Goal: Transaction & Acquisition: Purchase product/service

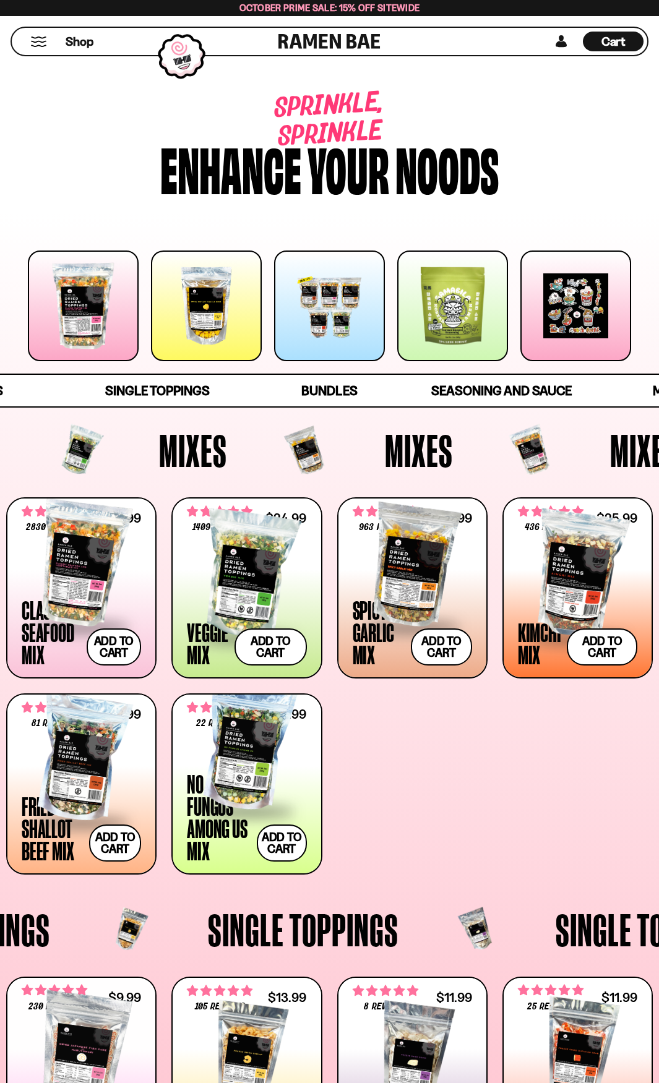
scroll to position [381, 0]
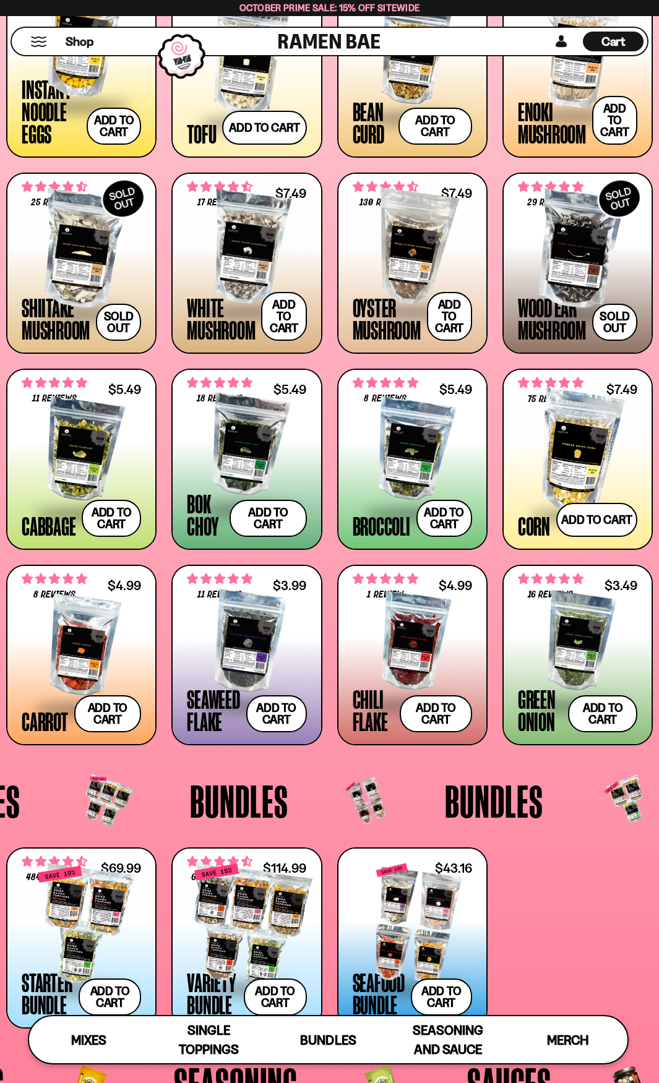
scroll to position [1240, 0]
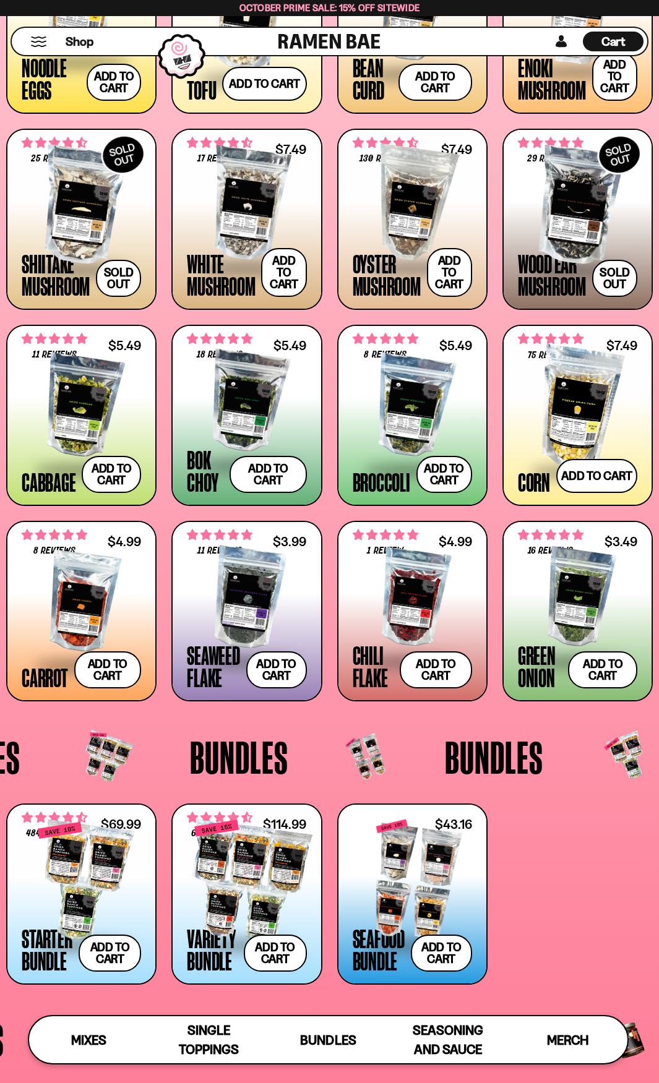
click at [213, 395] on div at bounding box center [246, 402] width 119 height 124
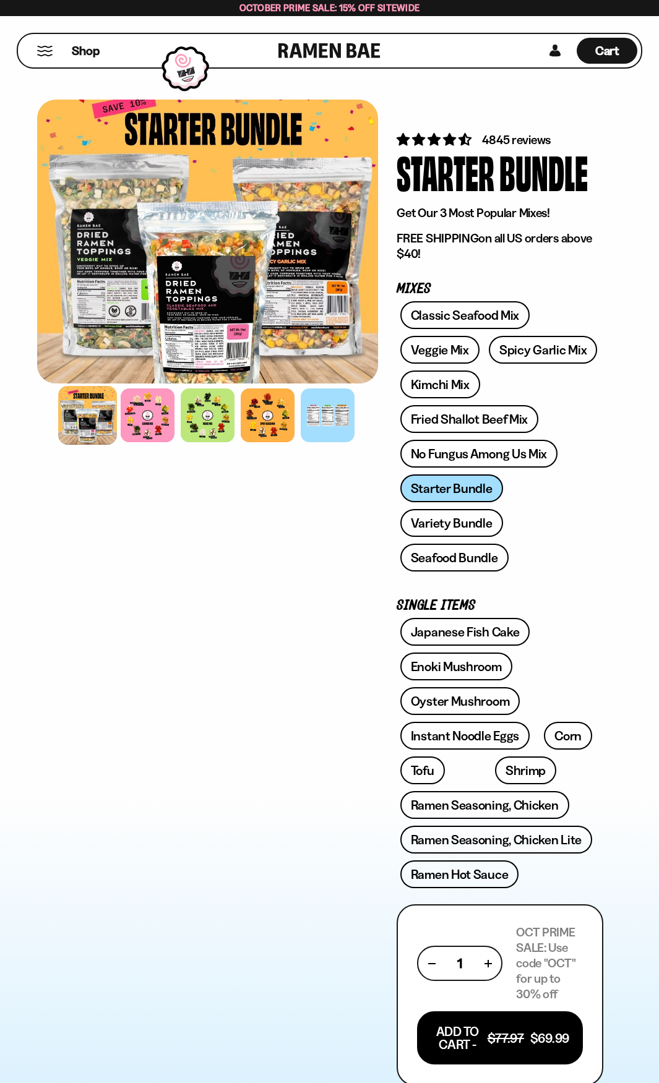
click at [79, 414] on div at bounding box center [87, 415] width 59 height 59
click at [179, 400] on div at bounding box center [207, 415] width 341 height 60
click at [192, 400] on div at bounding box center [207, 415] width 59 height 59
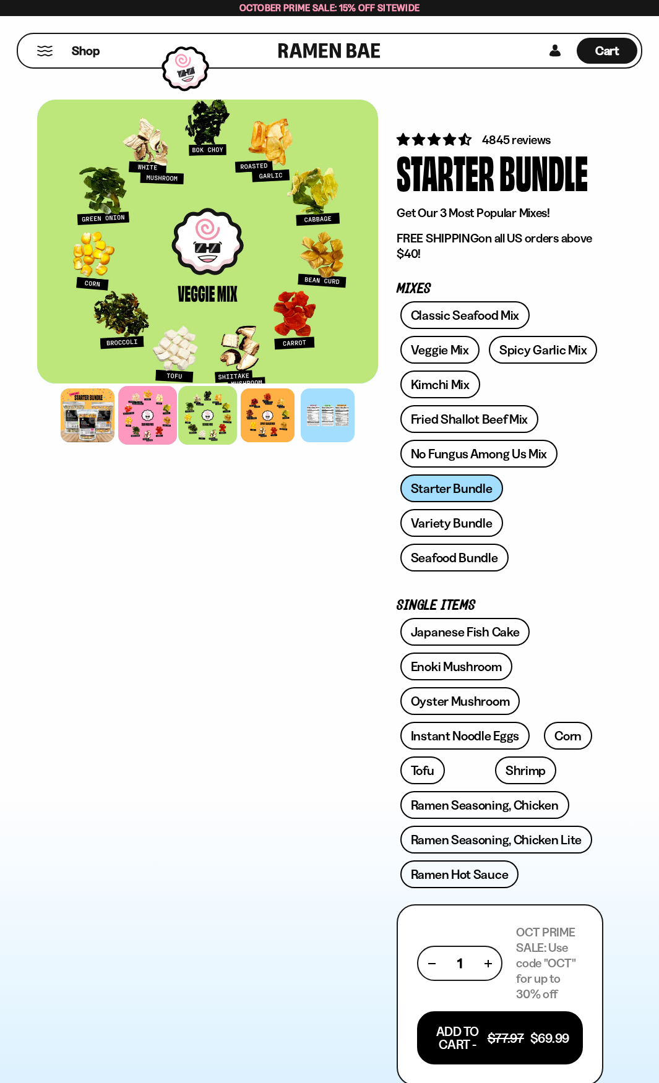
click at [148, 416] on div at bounding box center [147, 415] width 59 height 59
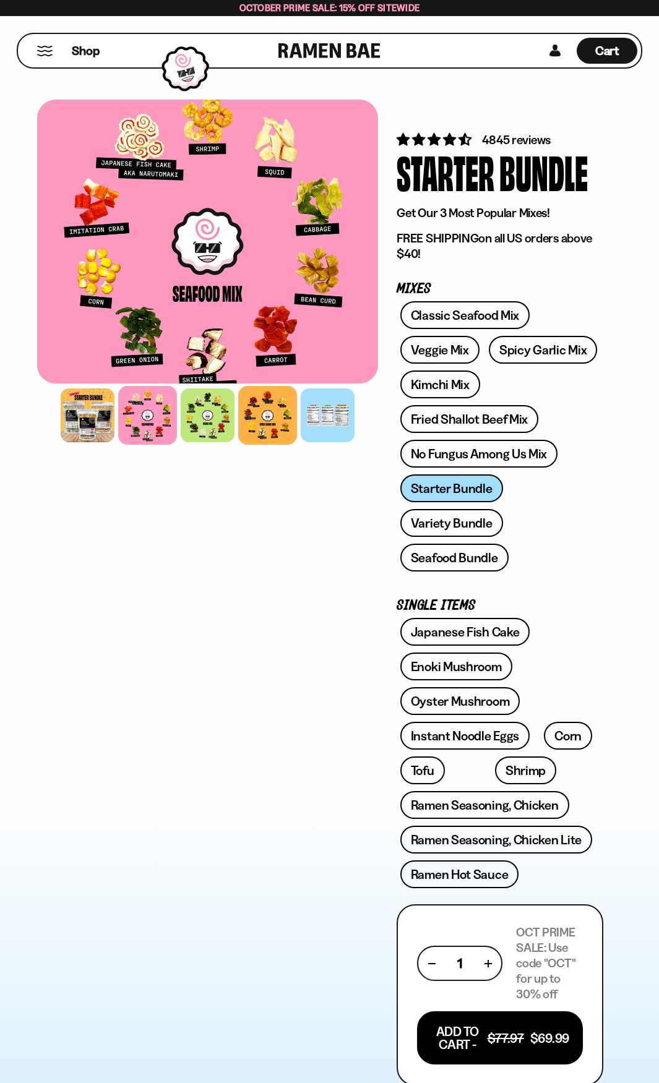
click at [260, 420] on div at bounding box center [267, 415] width 59 height 59
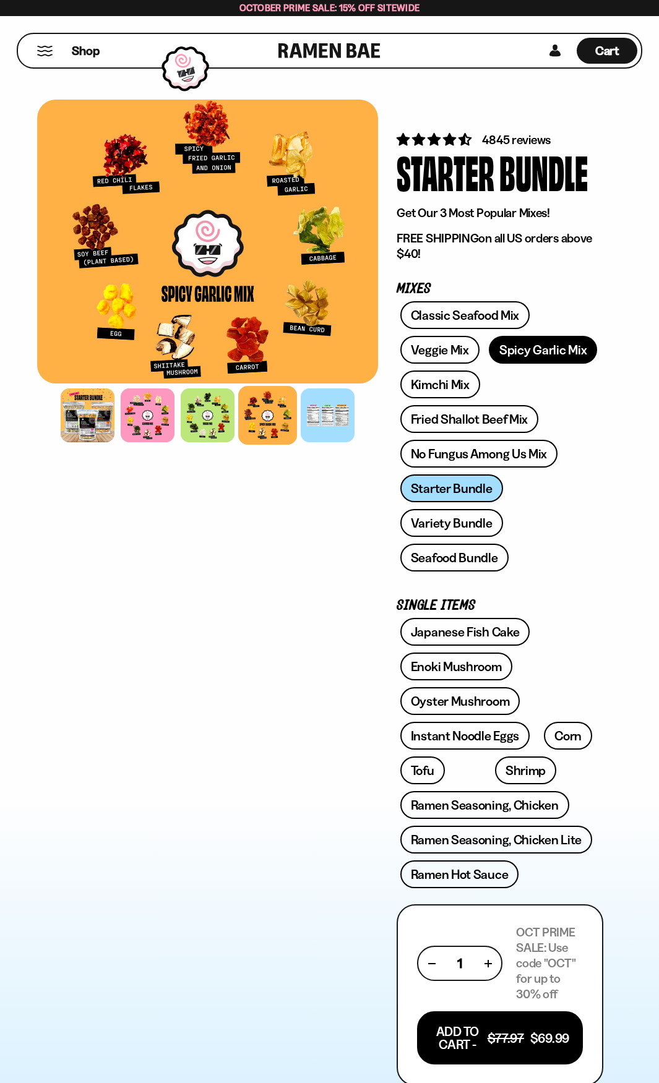
click at [574, 346] on link "Spicy Garlic Mix" at bounding box center [543, 350] width 108 height 28
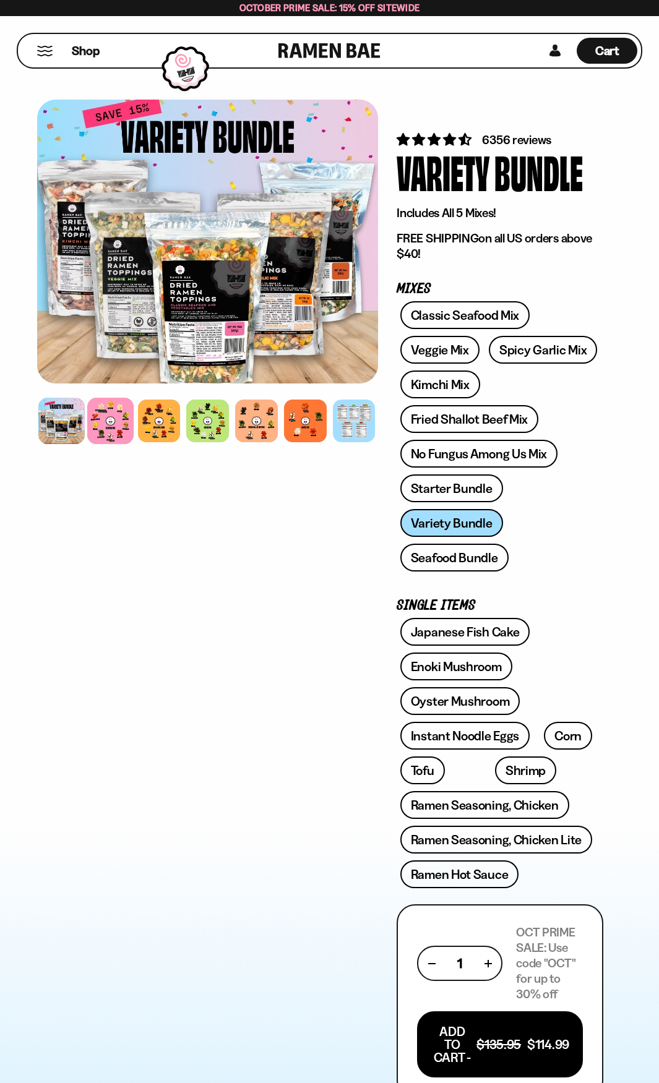
click at [122, 405] on div at bounding box center [110, 421] width 46 height 46
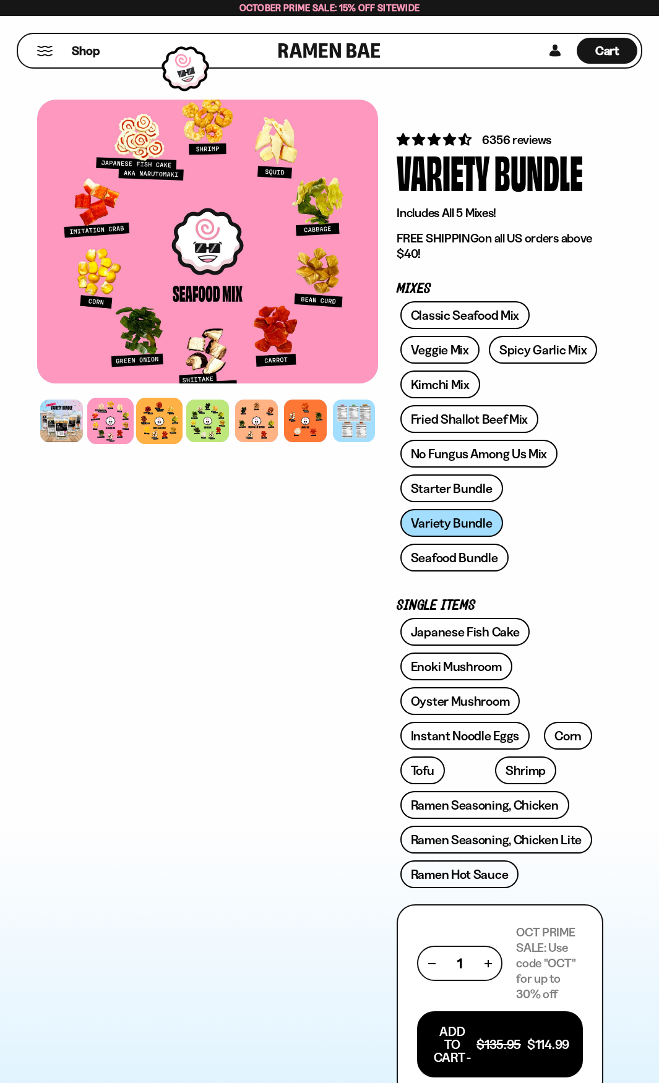
click at [162, 419] on div at bounding box center [159, 421] width 46 height 46
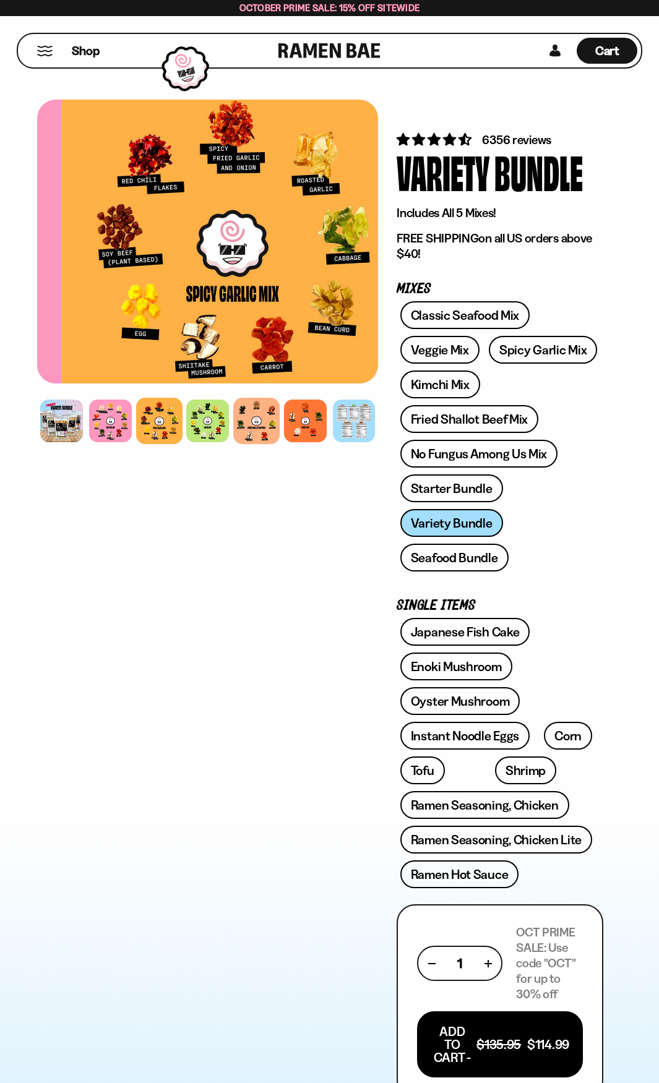
click at [237, 426] on div at bounding box center [256, 421] width 46 height 46
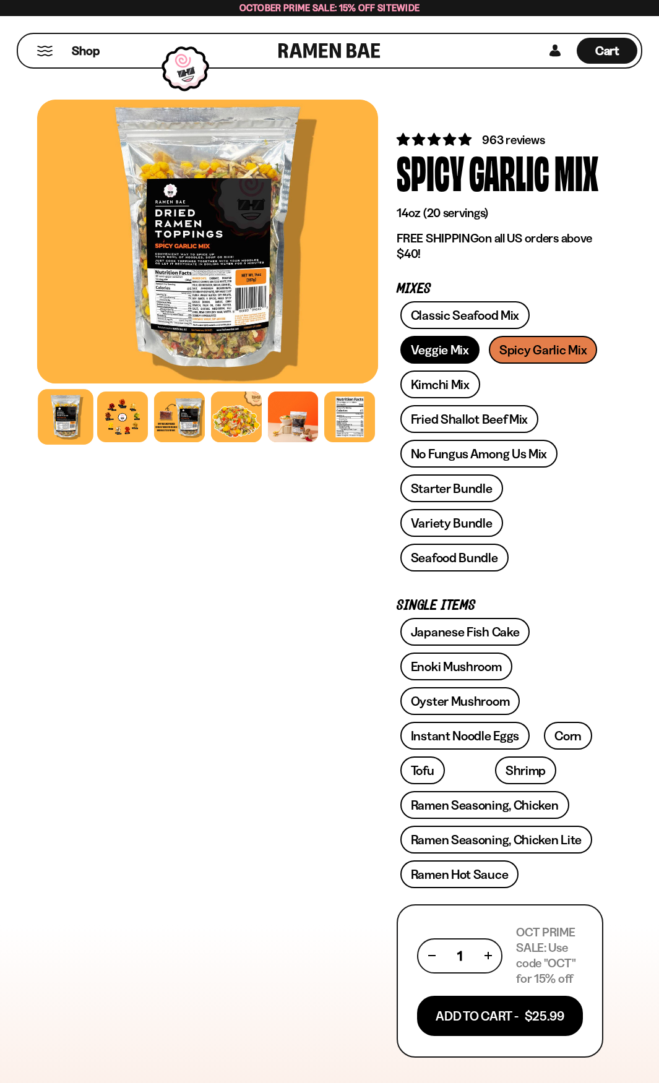
click at [459, 345] on link "Veggie Mix" at bounding box center [439, 350] width 79 height 28
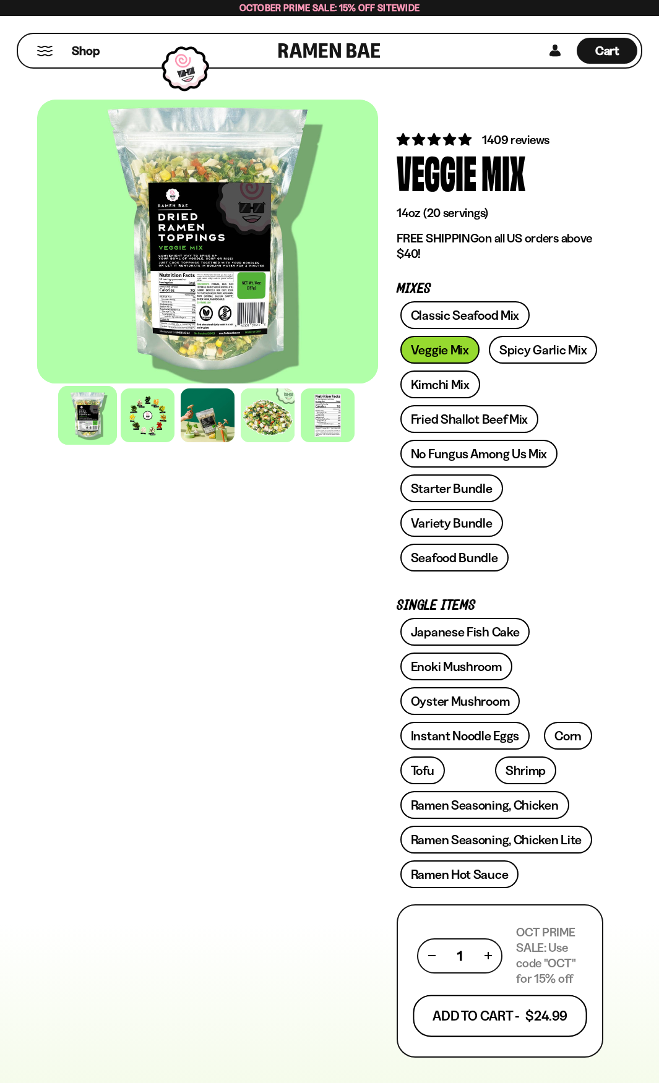
click at [531, 1018] on button "Add To Cart - $24.99" at bounding box center [500, 1017] width 174 height 42
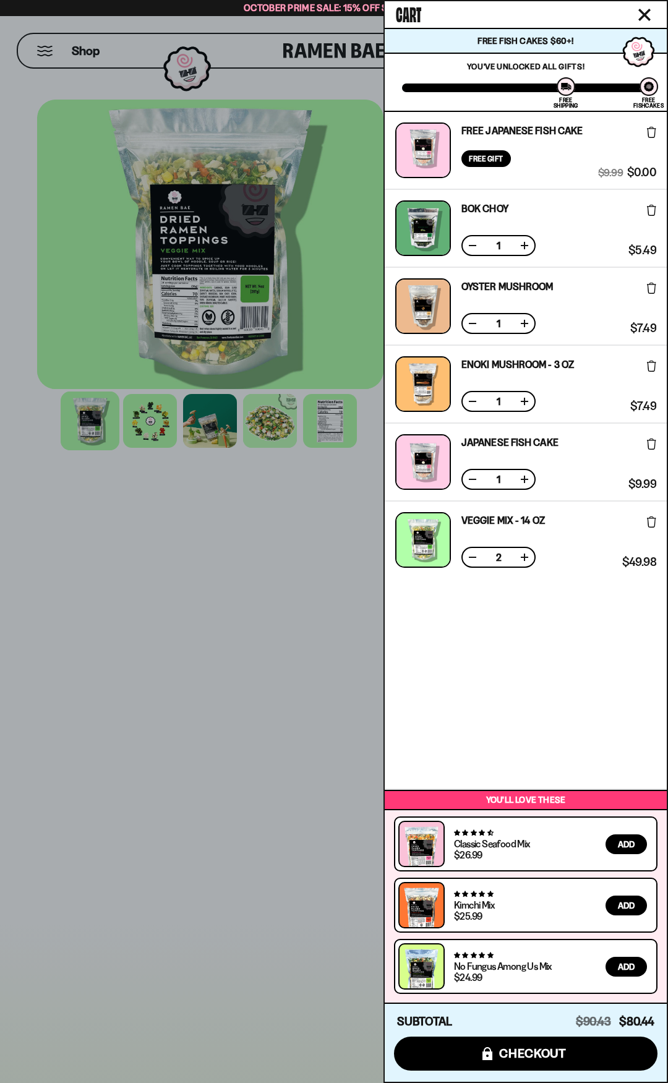
click at [467, 554] on button at bounding box center [473, 557] width 12 height 12
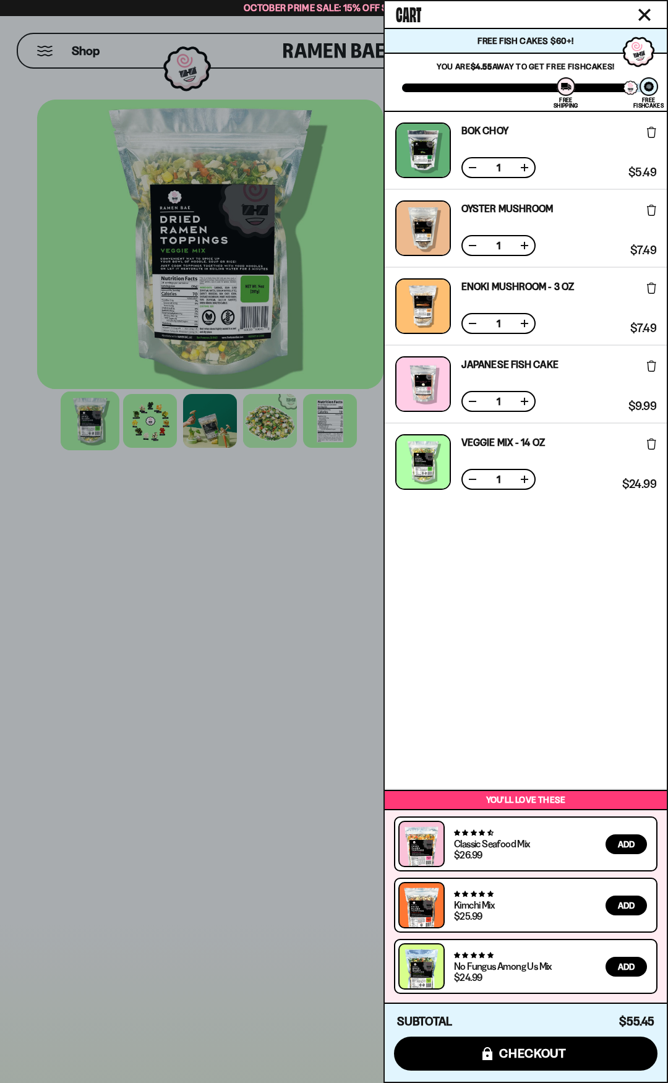
click at [212, 621] on div at bounding box center [334, 541] width 668 height 1083
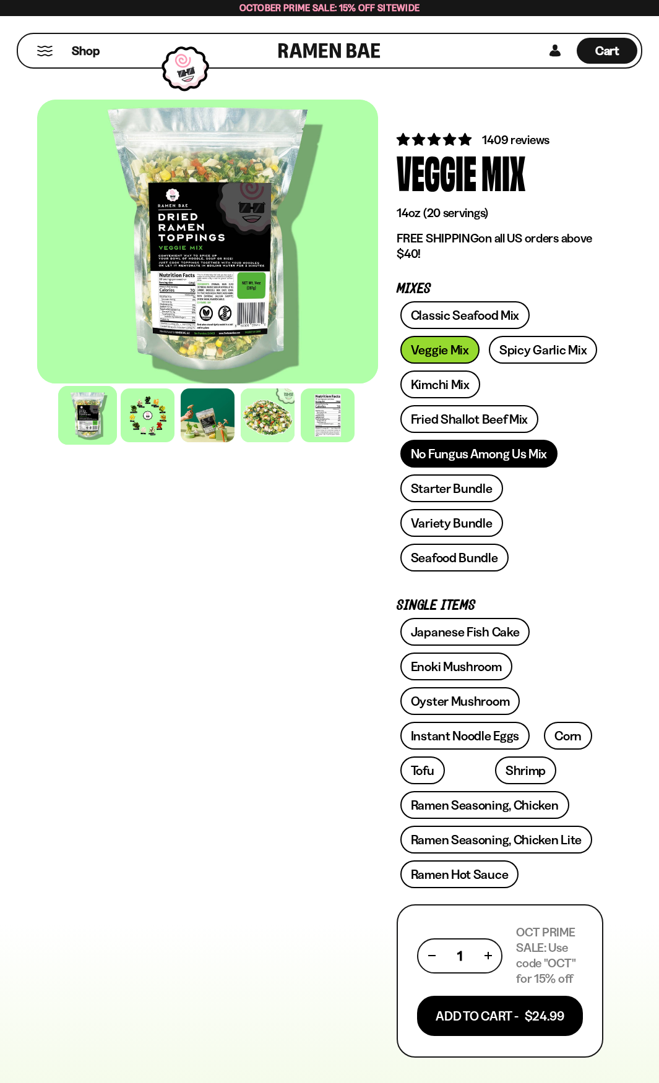
click at [522, 449] on link "No Fungus Among Us Mix" at bounding box center [478, 454] width 157 height 28
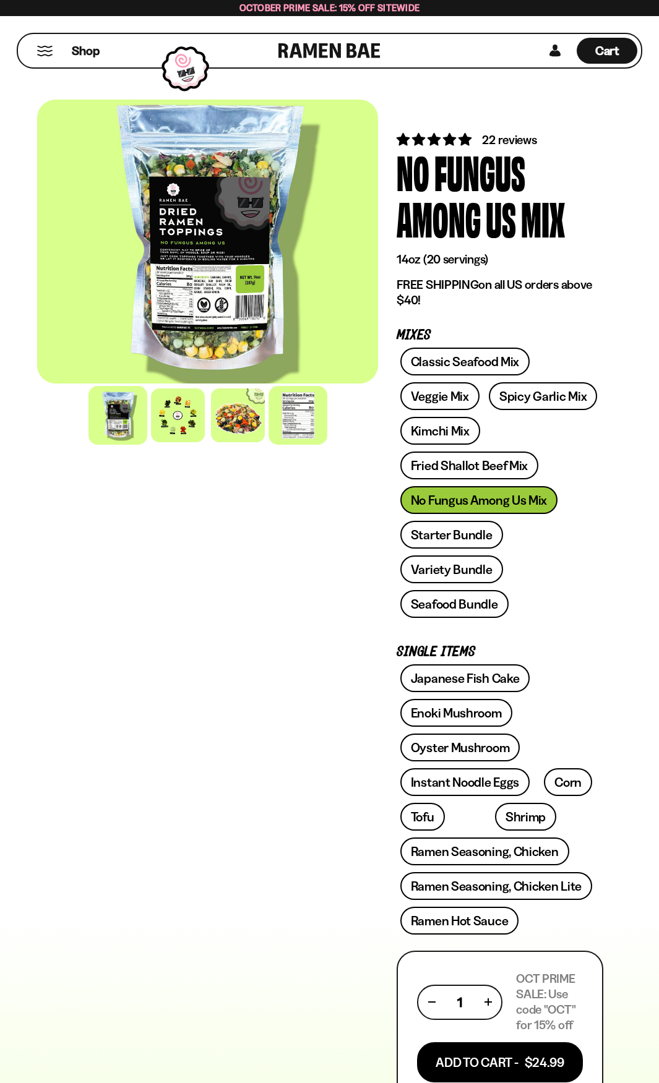
click at [282, 423] on div at bounding box center [298, 415] width 59 height 59
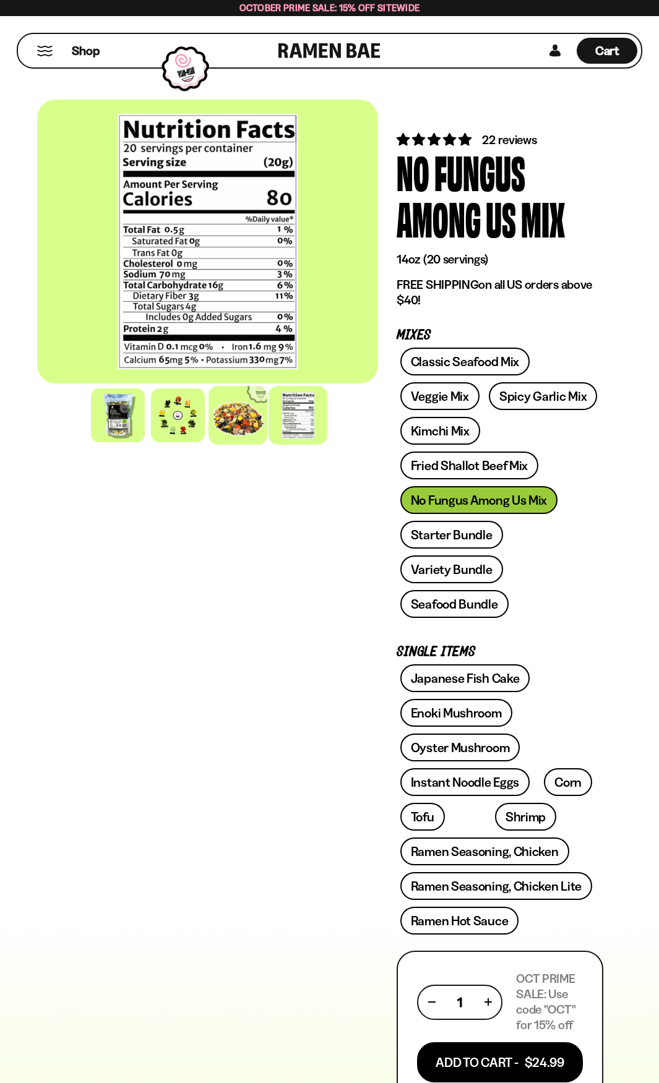
click at [242, 440] on div at bounding box center [238, 415] width 59 height 59
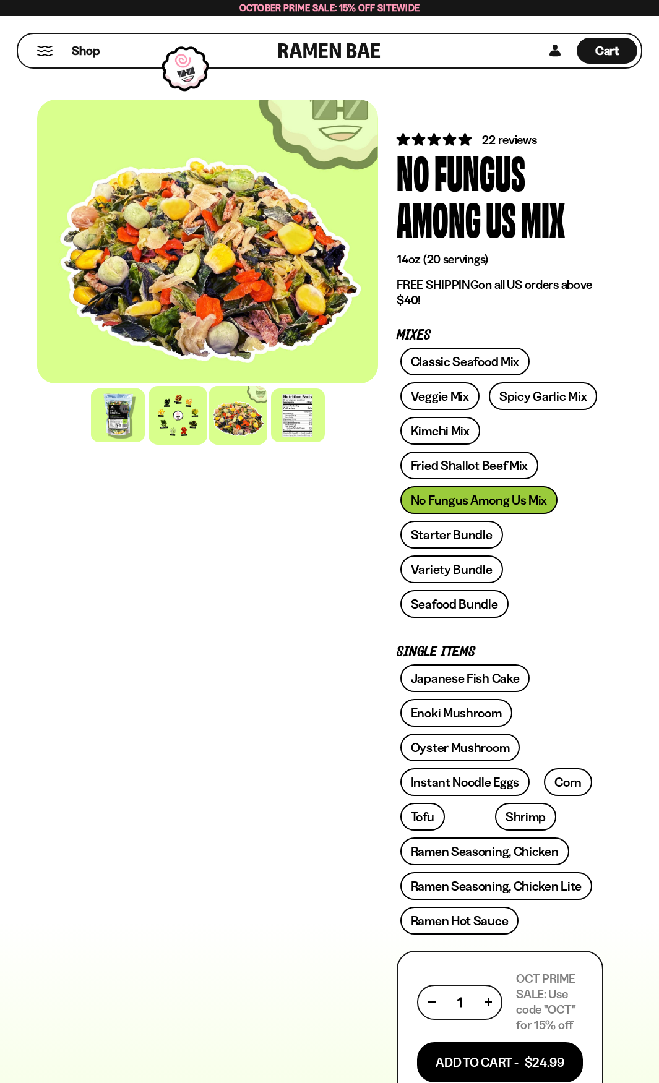
click at [178, 431] on div at bounding box center [177, 415] width 59 height 59
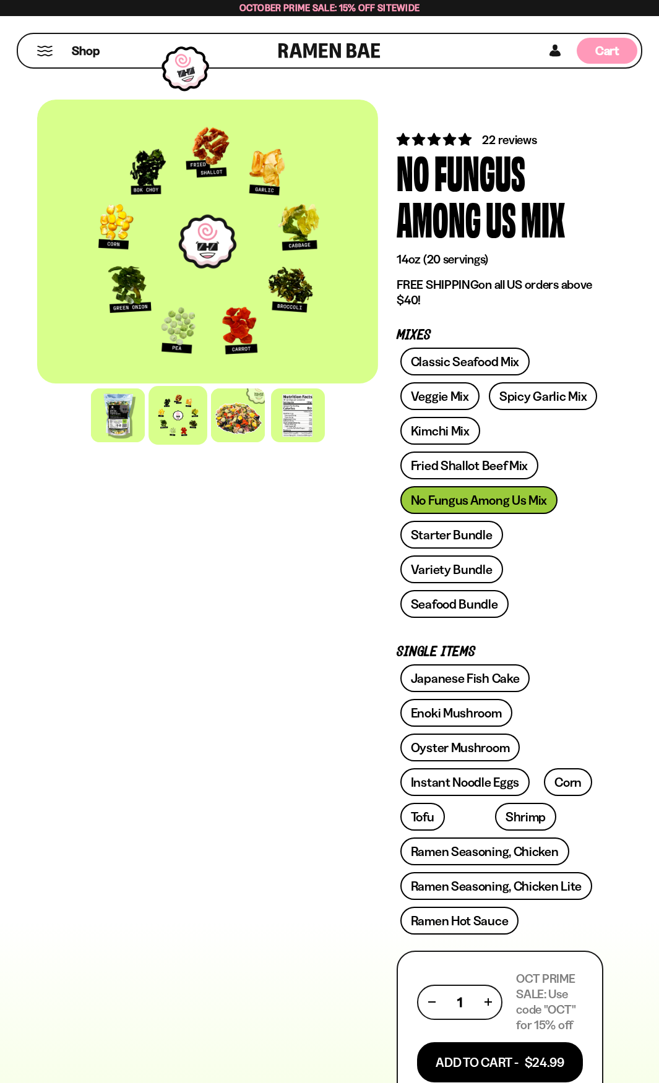
click at [606, 58] on span "Cart" at bounding box center [607, 50] width 24 height 15
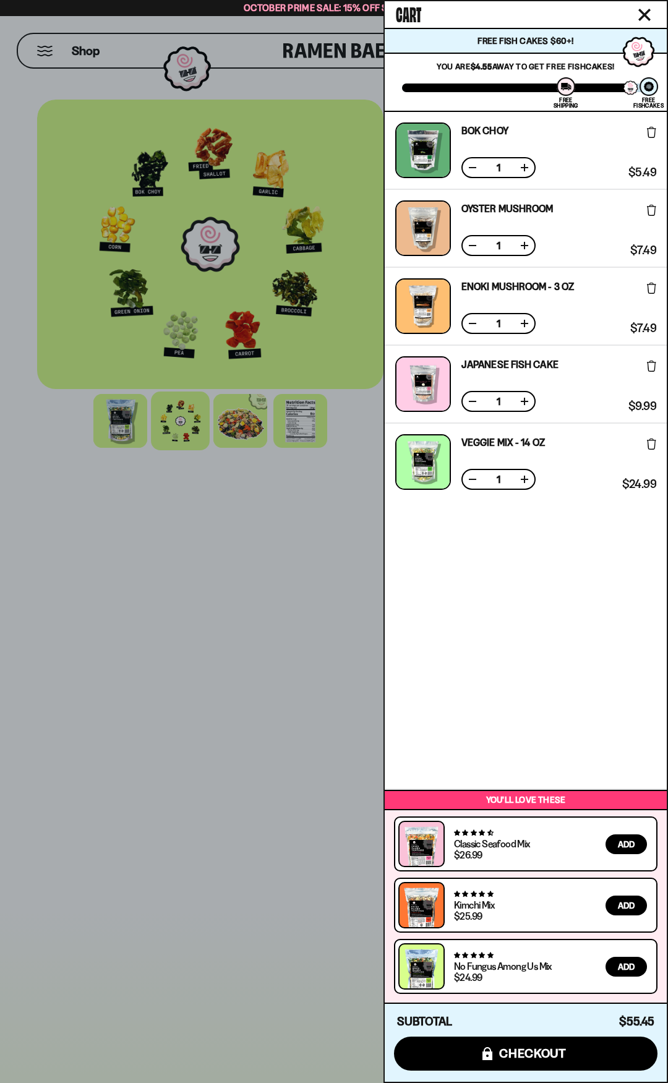
click at [171, 598] on div at bounding box center [334, 541] width 668 height 1083
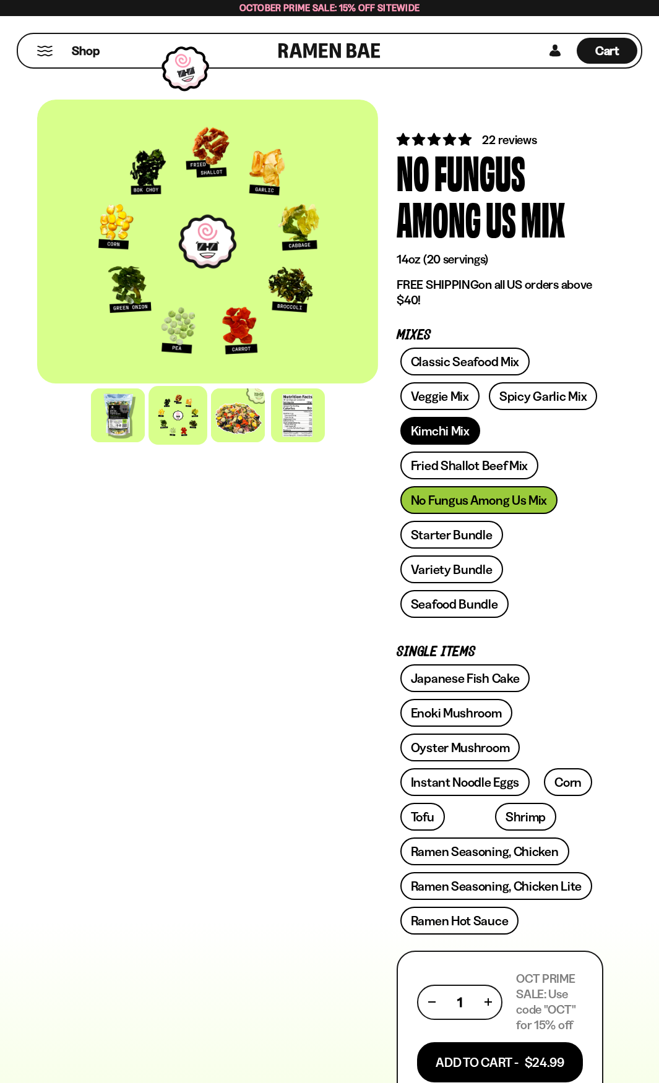
click at [470, 432] on link "Kimchi Mix" at bounding box center [440, 431] width 80 height 28
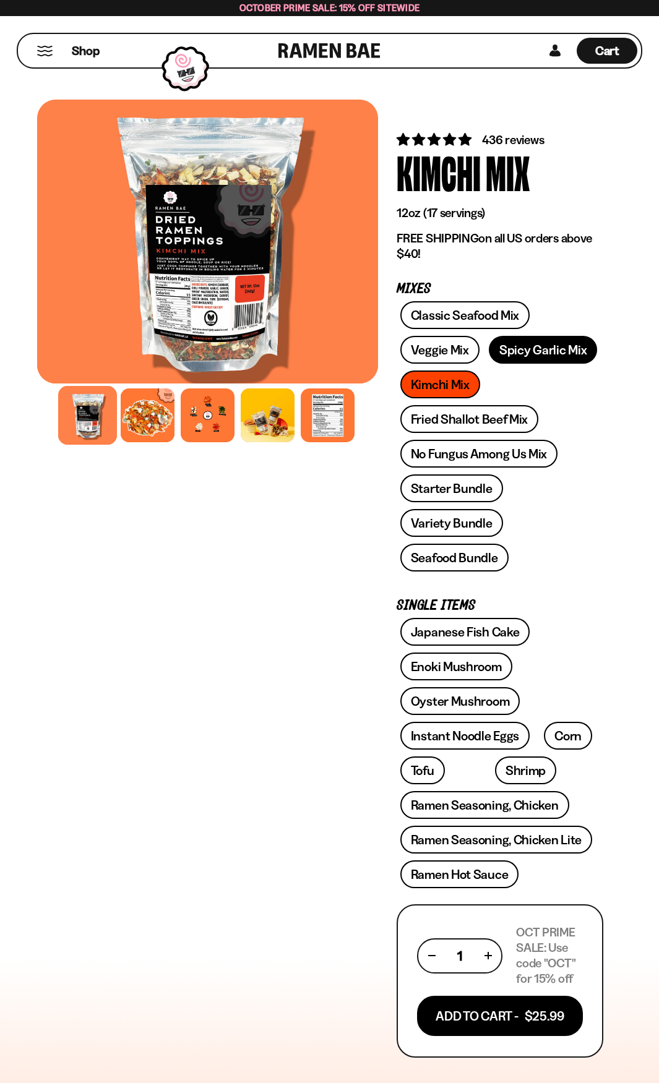
click at [574, 358] on link "Spicy Garlic Mix" at bounding box center [543, 350] width 108 height 28
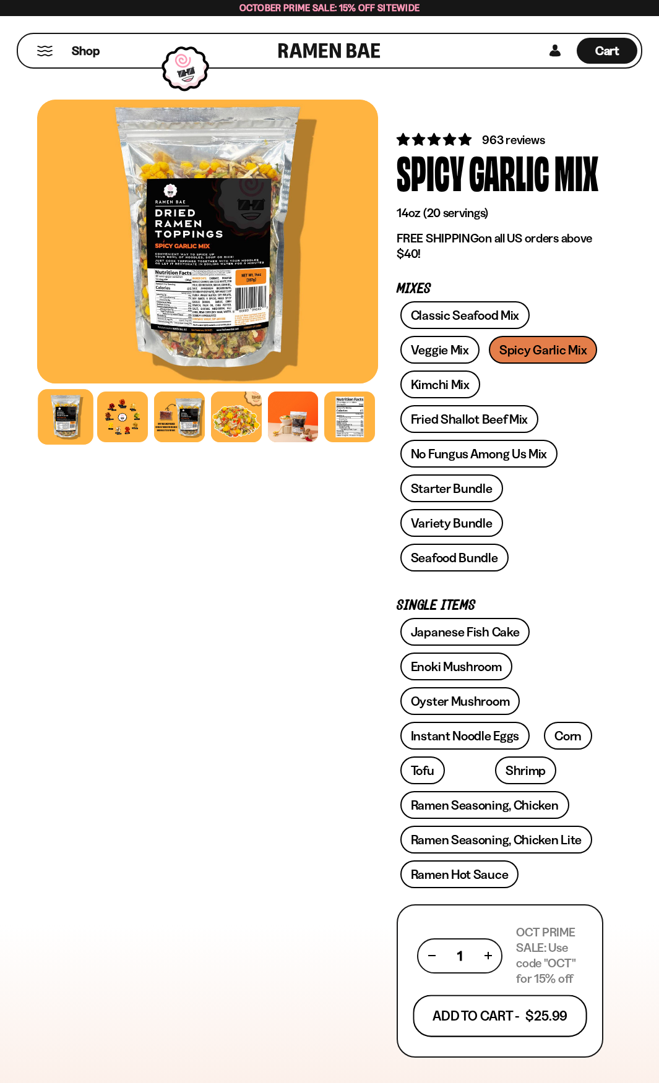
click at [542, 1022] on button "Add To Cart - $25.99" at bounding box center [500, 1017] width 174 height 42
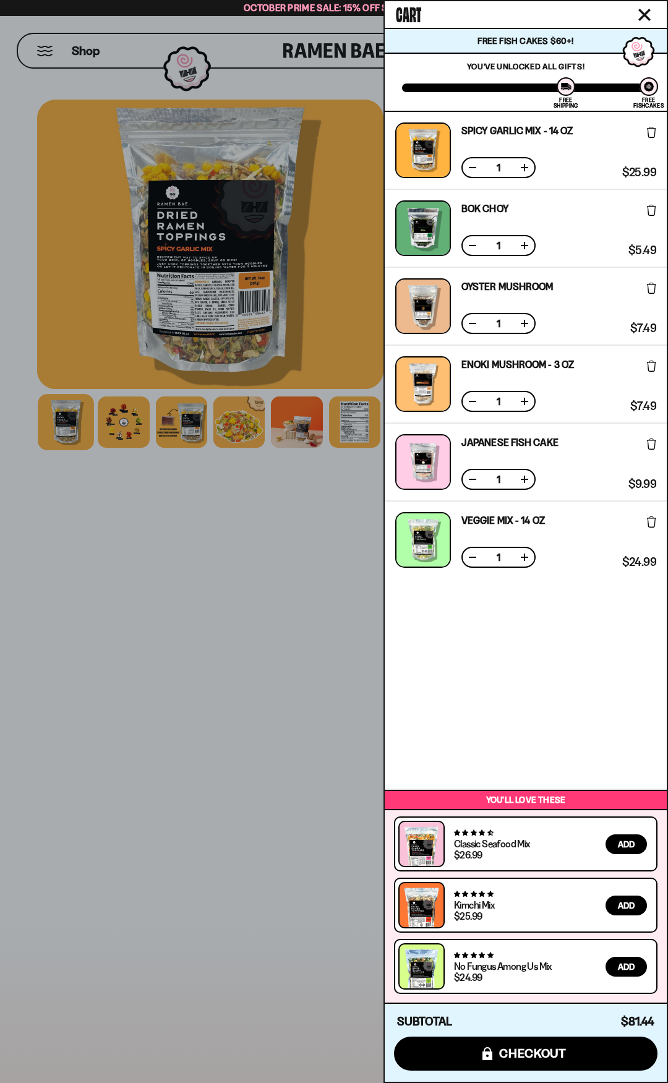
click at [158, 659] on div at bounding box center [334, 541] width 668 height 1083
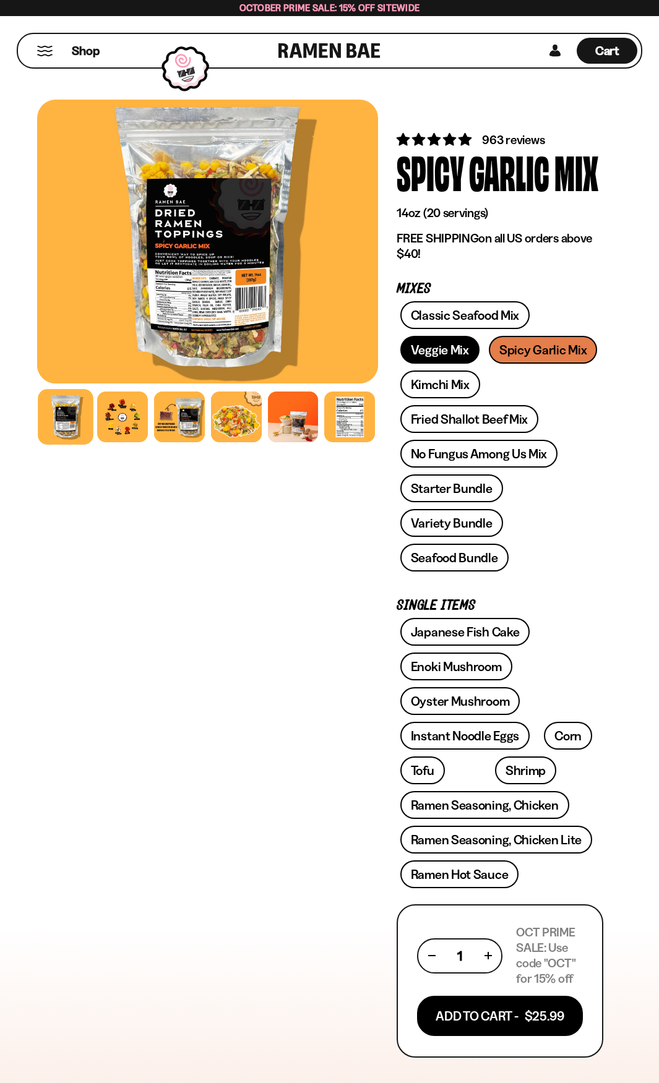
click at [424, 353] on link "Veggie Mix" at bounding box center [439, 350] width 79 height 28
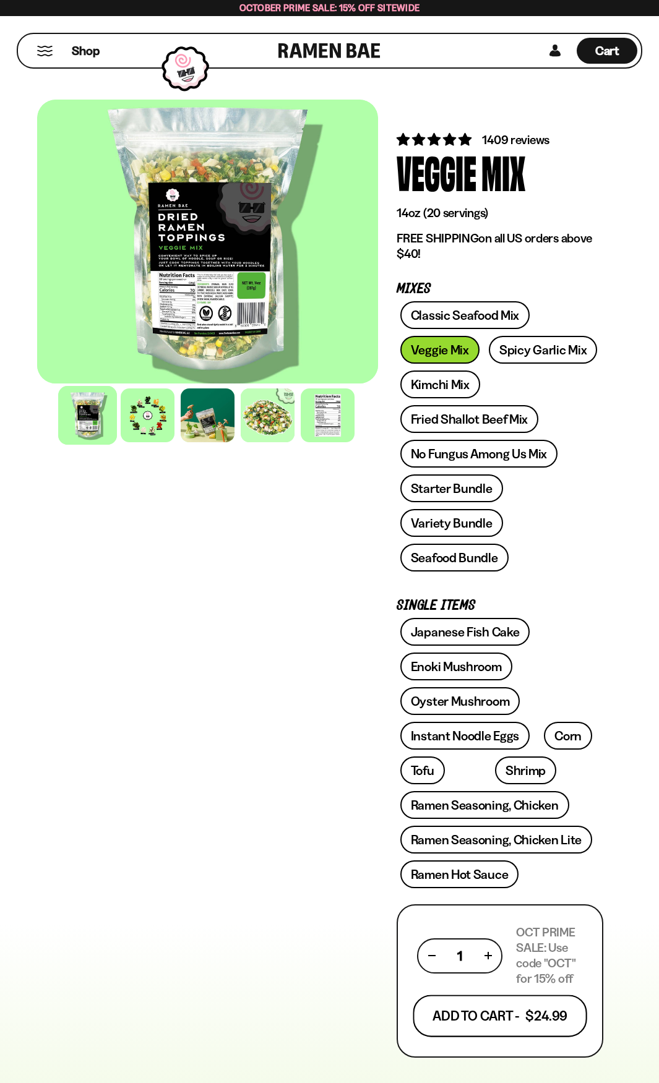
click at [470, 1027] on button "Add To Cart - $24.99" at bounding box center [500, 1017] width 174 height 42
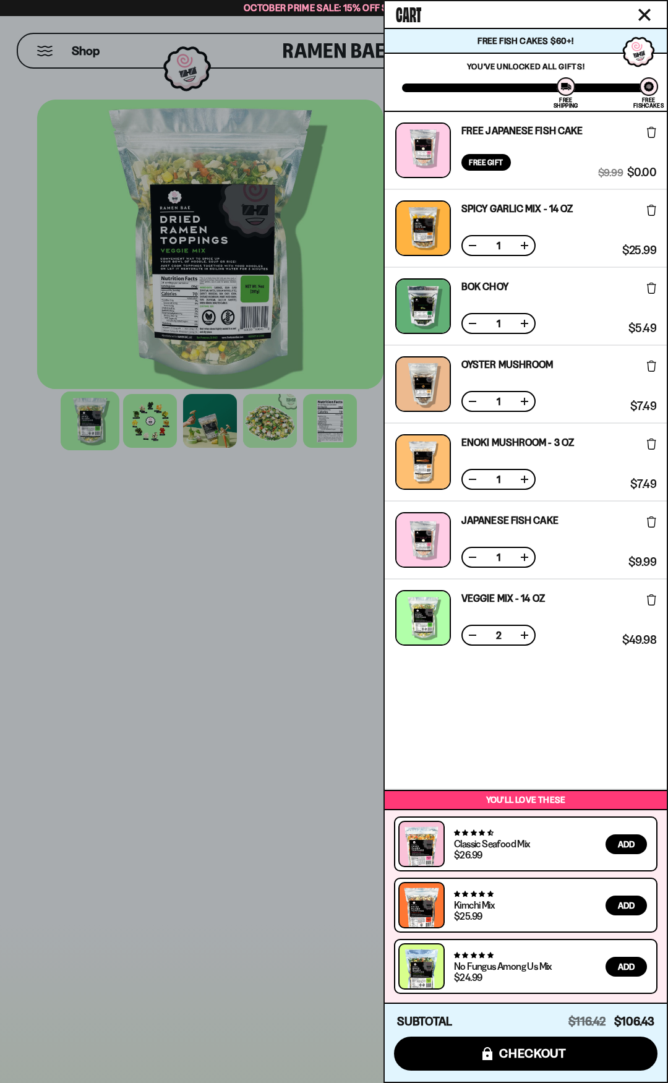
click at [471, 642] on div "2" at bounding box center [499, 635] width 74 height 21
click at [467, 632] on button at bounding box center [473, 635] width 12 height 12
click at [473, 554] on button at bounding box center [473, 557] width 12 height 12
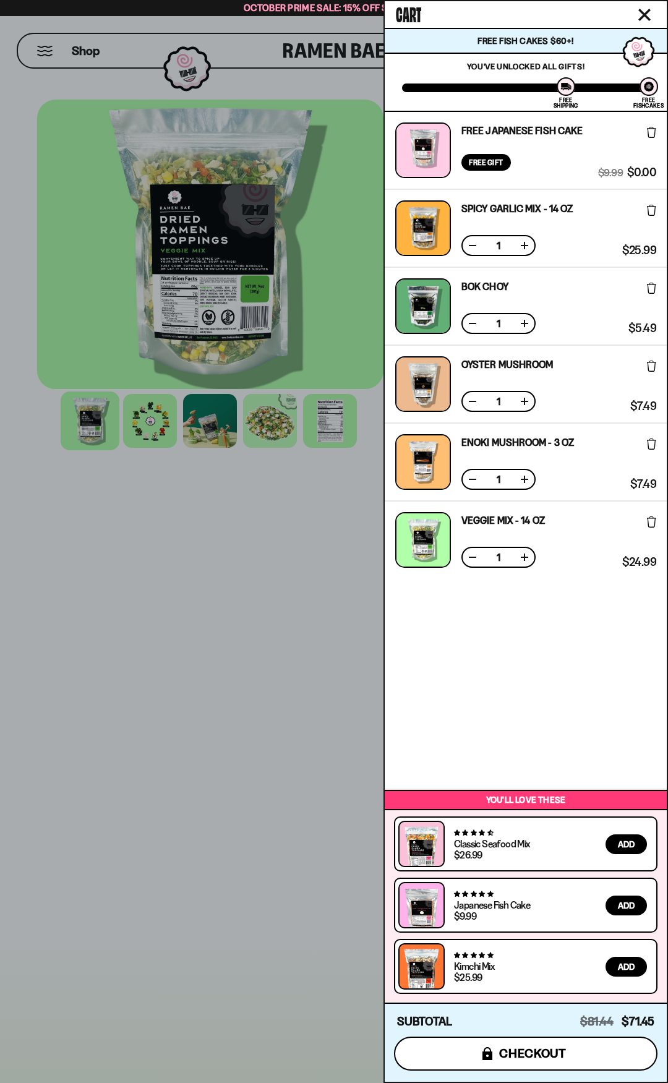
click at [558, 1053] on span "checkout" at bounding box center [532, 1054] width 67 height 14
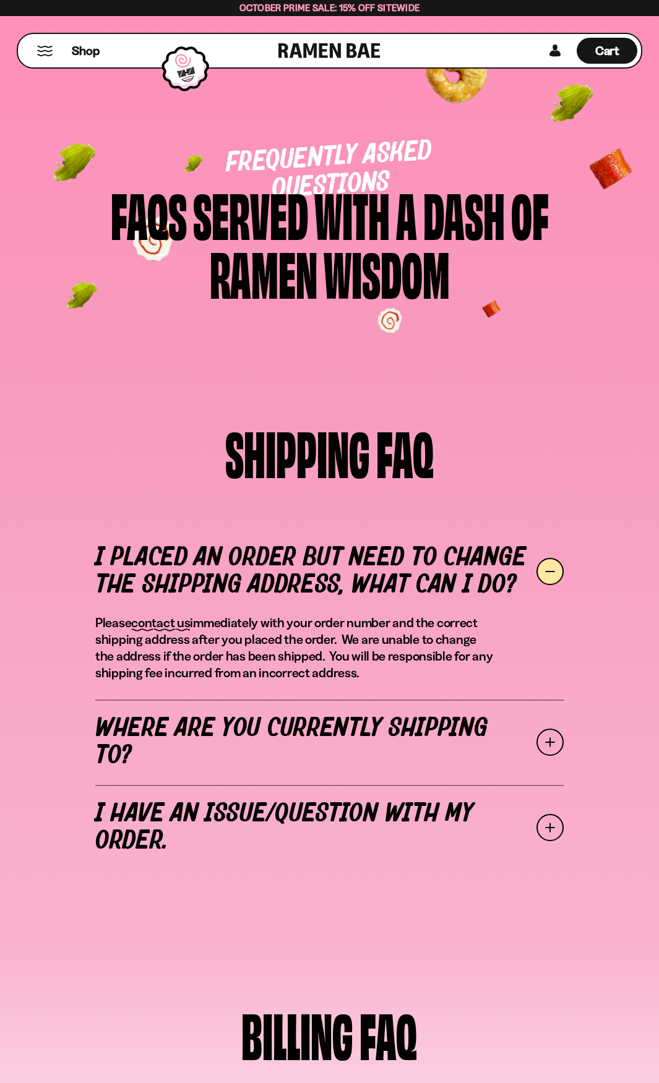
click at [569, 754] on div "I placed an order but need to change the shipping address, what can I do? Pleas…" at bounding box center [329, 700] width 640 height 368
click at [533, 729] on link "Where are you currently shipping to?" at bounding box center [329, 742] width 468 height 85
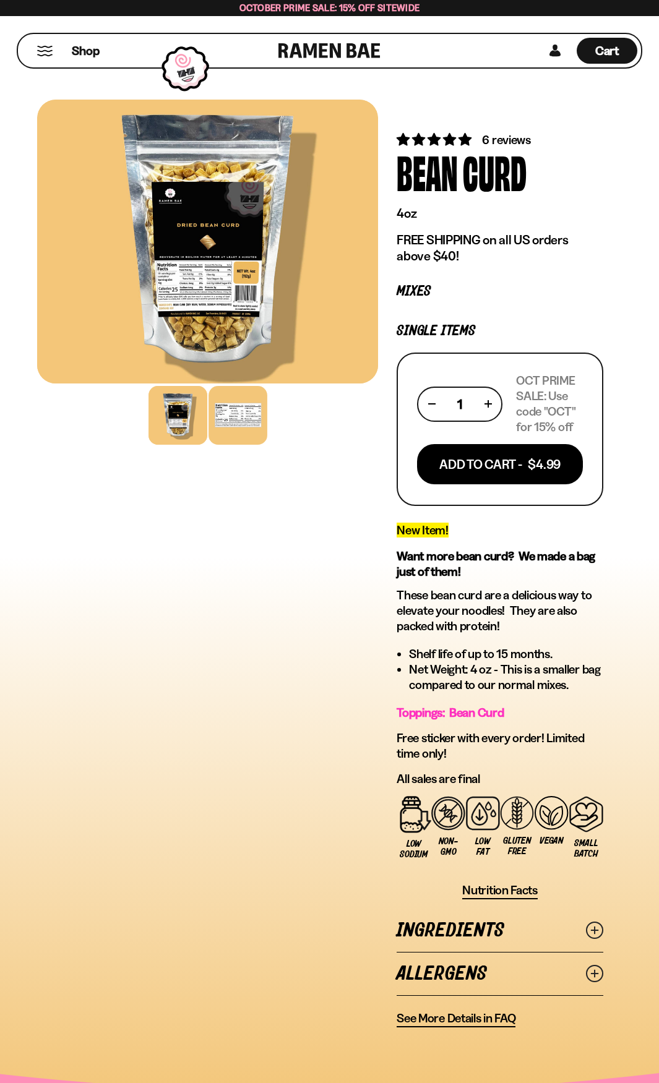
click at [252, 424] on div at bounding box center [238, 415] width 59 height 59
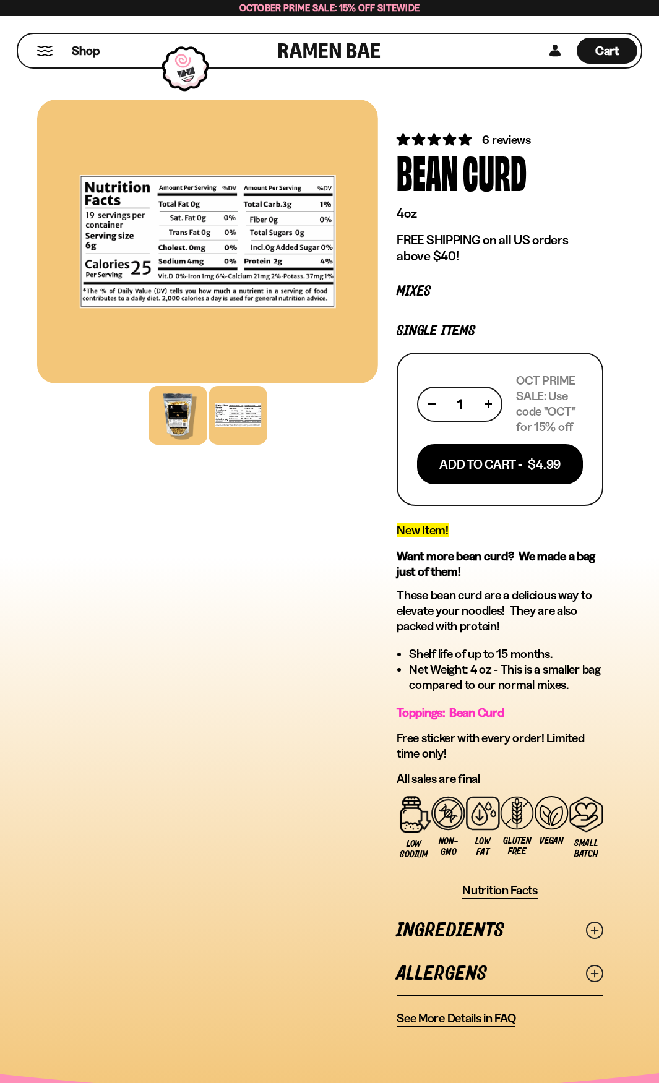
click at [190, 427] on div at bounding box center [177, 415] width 59 height 59
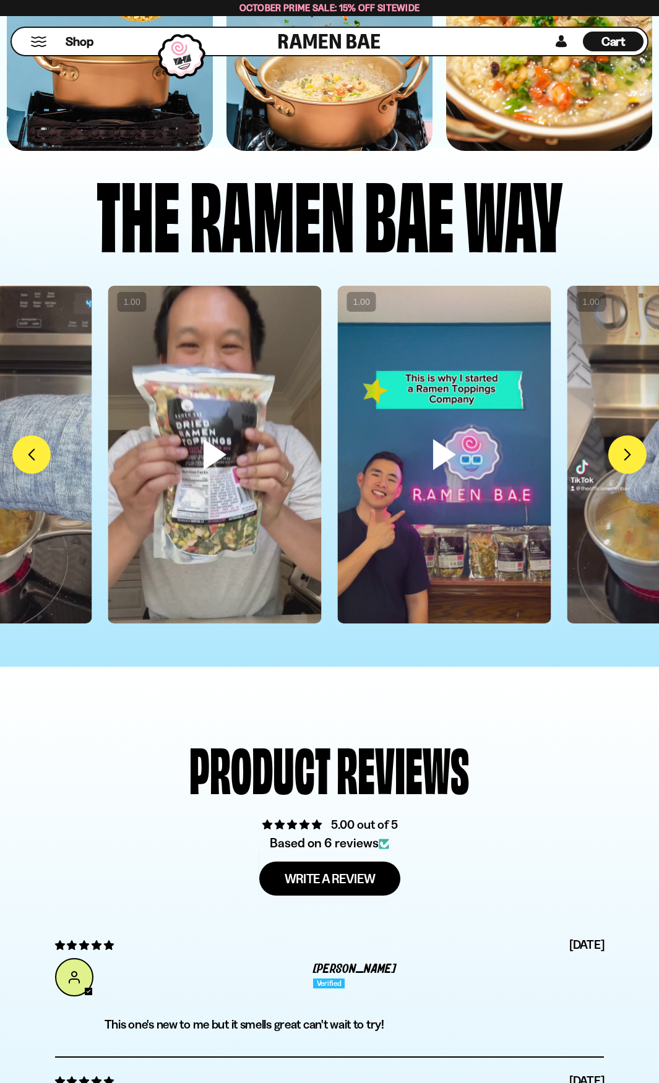
scroll to position [4583, 0]
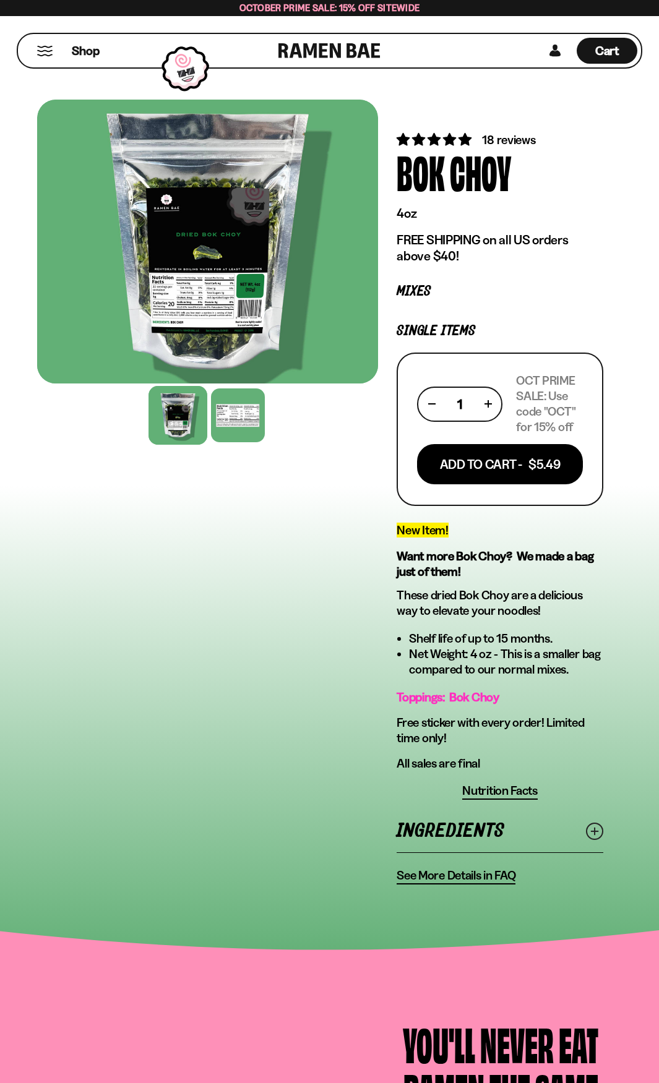
click at [206, 304] on div at bounding box center [207, 242] width 341 height 284
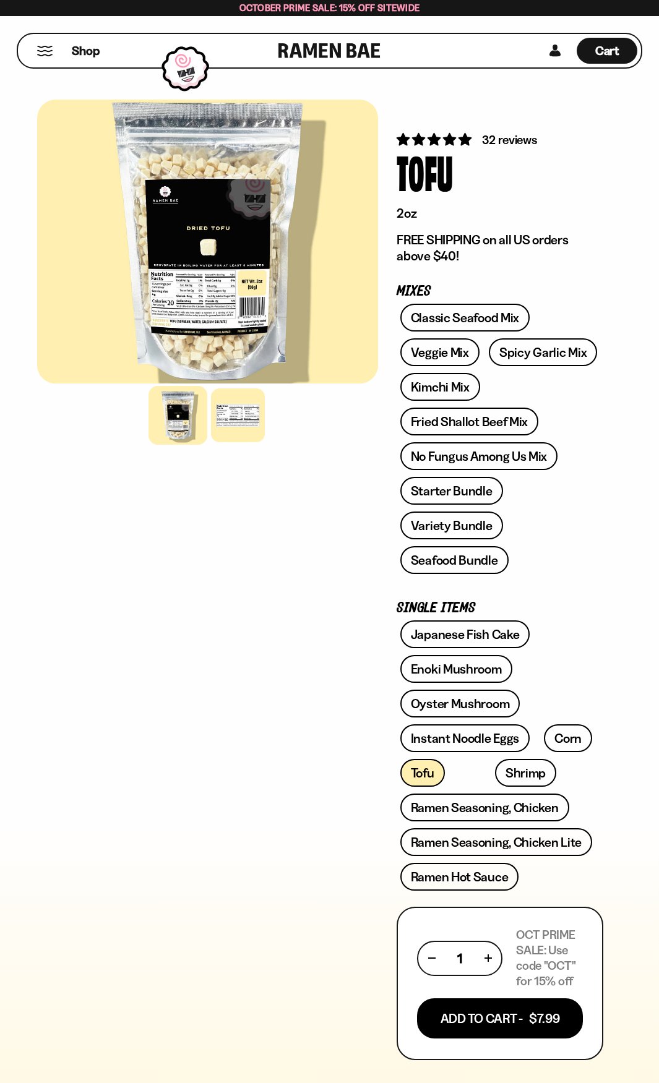
click at [207, 413] on div at bounding box center [207, 415] width 341 height 60
click at [228, 413] on div at bounding box center [238, 415] width 59 height 59
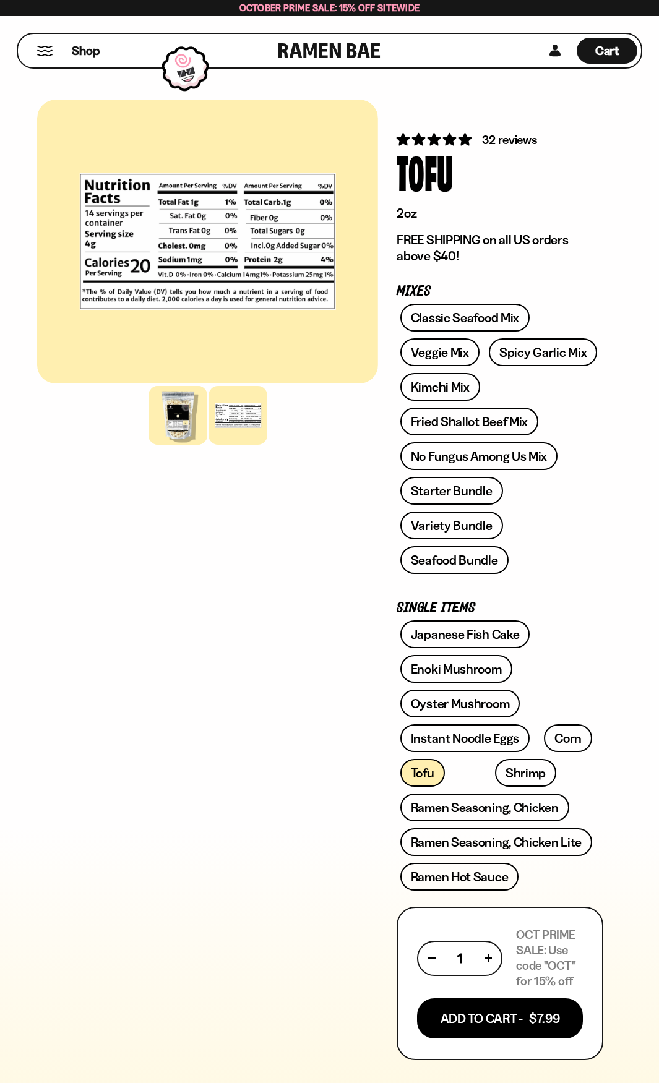
click at [189, 429] on div at bounding box center [177, 415] width 59 height 59
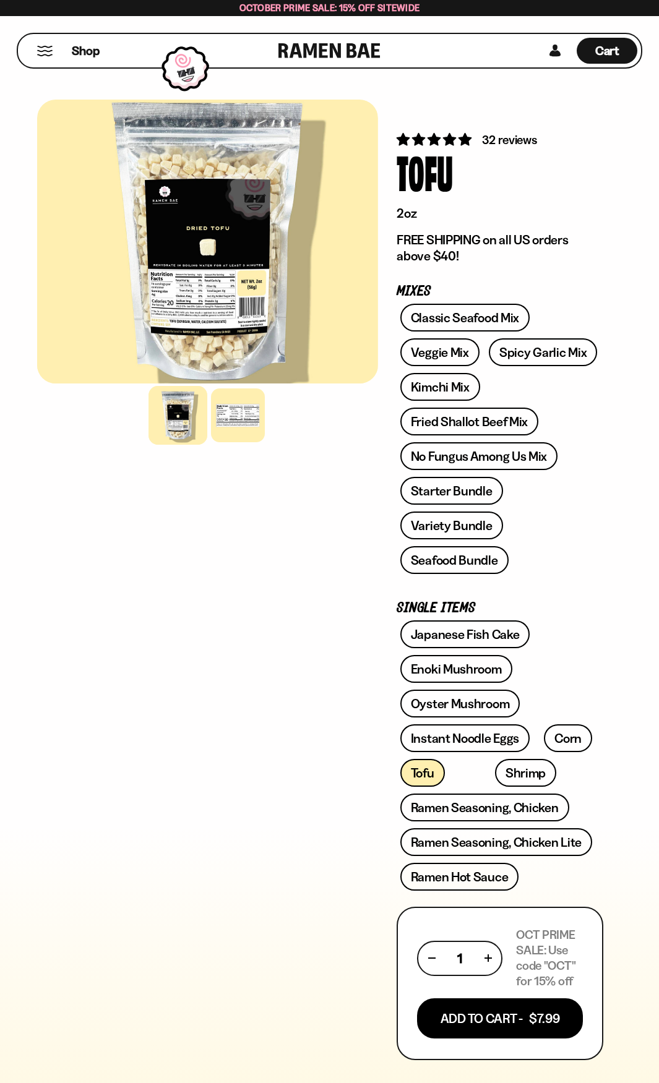
click at [188, 340] on div at bounding box center [207, 242] width 341 height 284
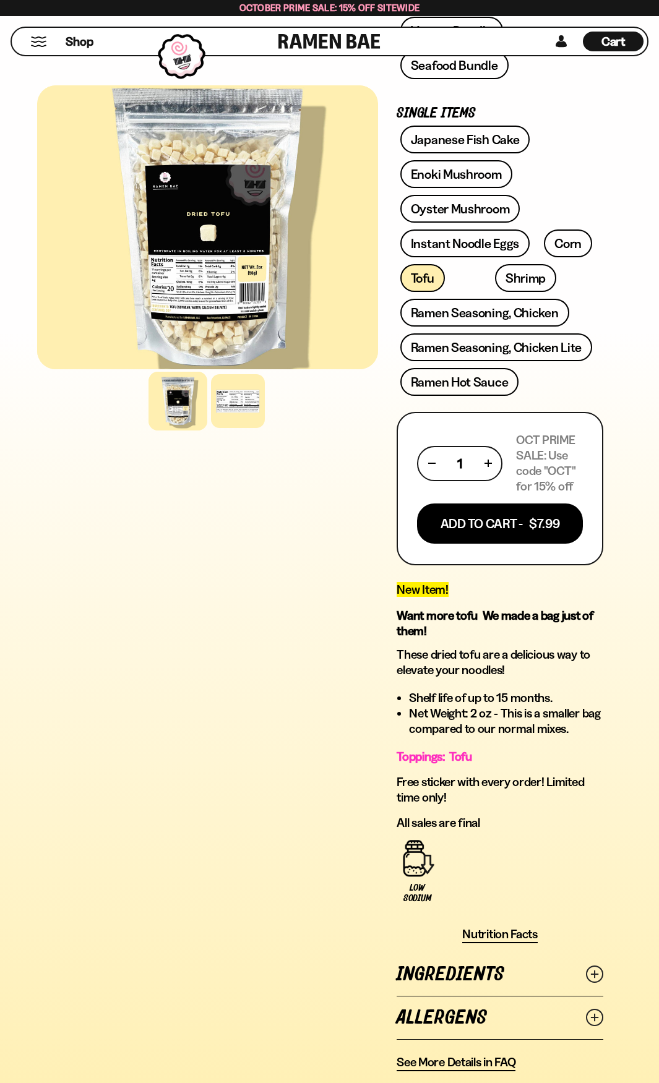
scroll to position [928, 0]
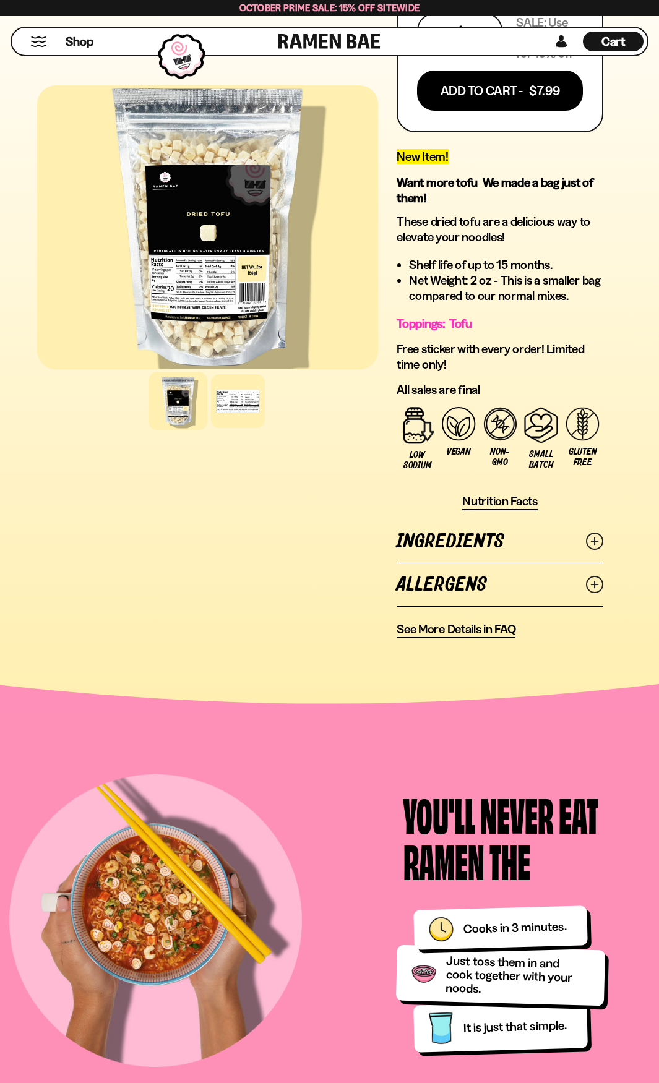
click at [591, 544] on icon at bounding box center [594, 541] width 17 height 17
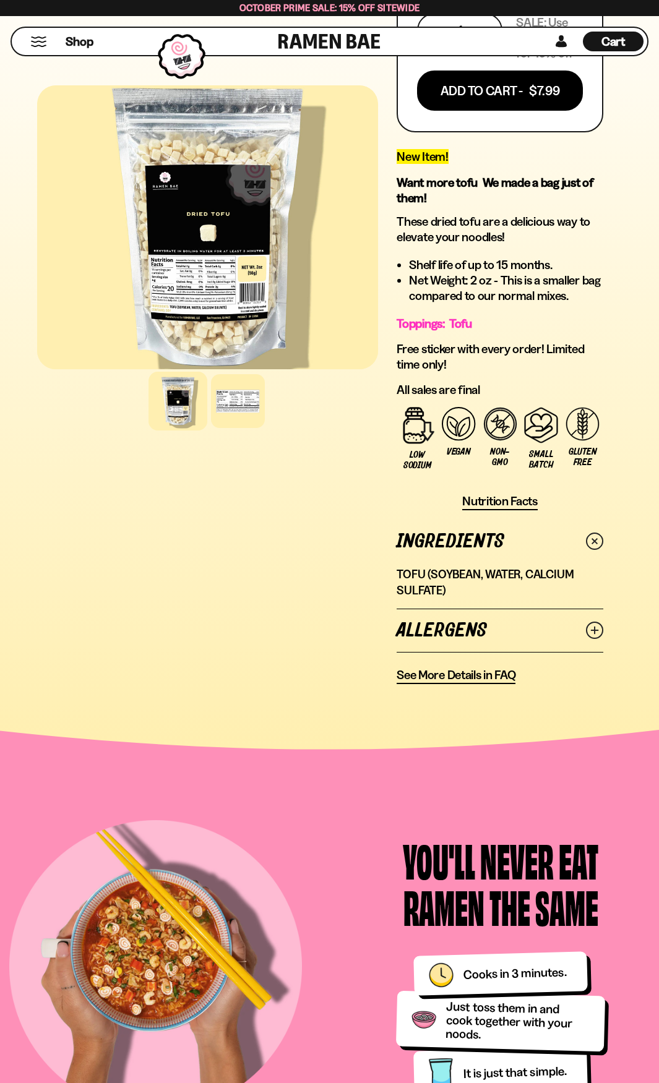
click at [518, 499] on span "Nutrition Facts" at bounding box center [499, 501] width 75 height 15
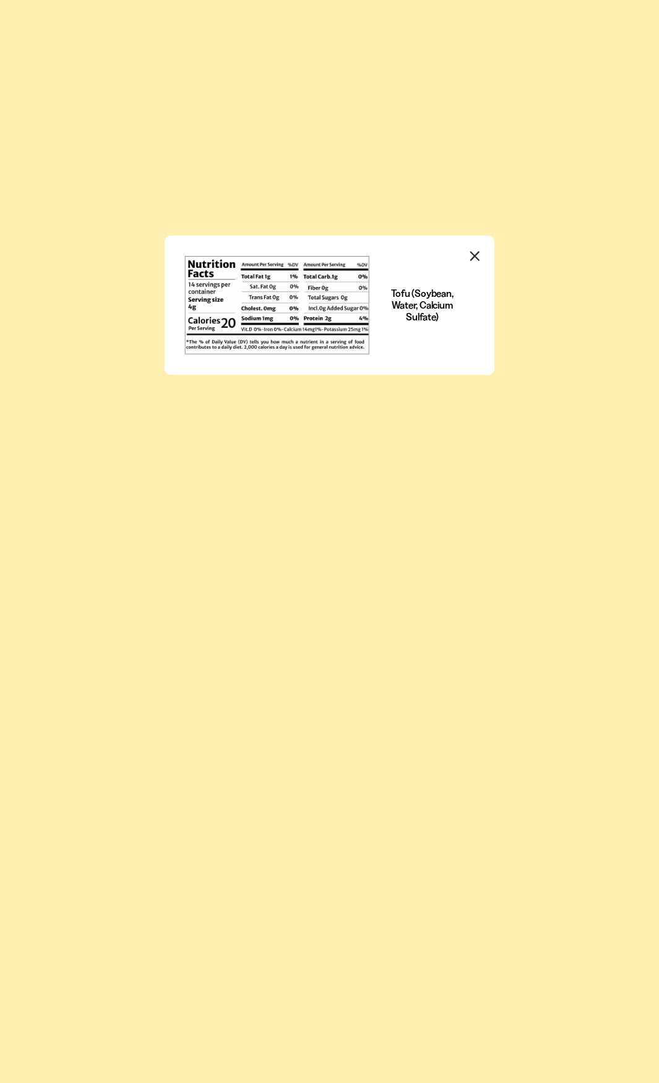
scroll to position [0, 0]
click at [473, 246] on button "Close modal" at bounding box center [475, 258] width 19 height 24
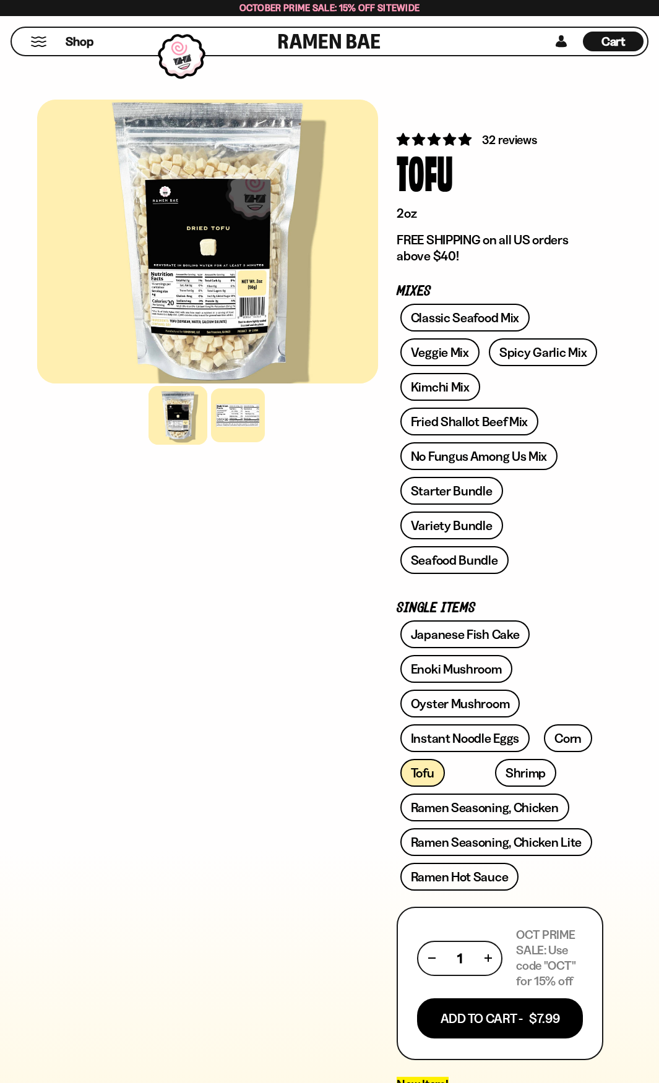
scroll to position [928, 0]
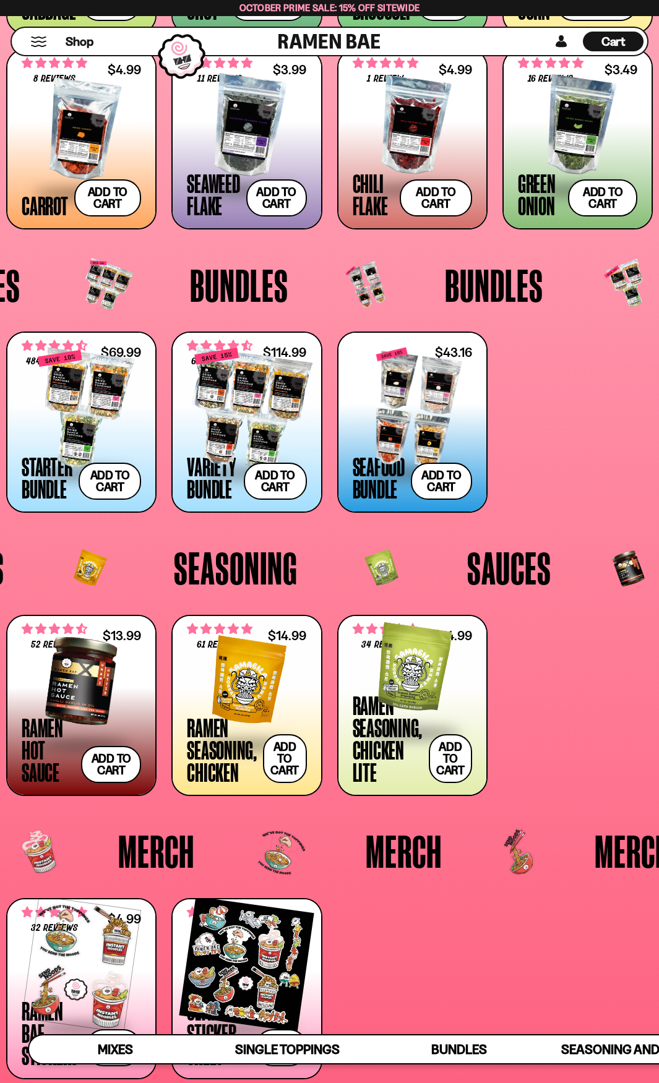
scroll to position [1694, 0]
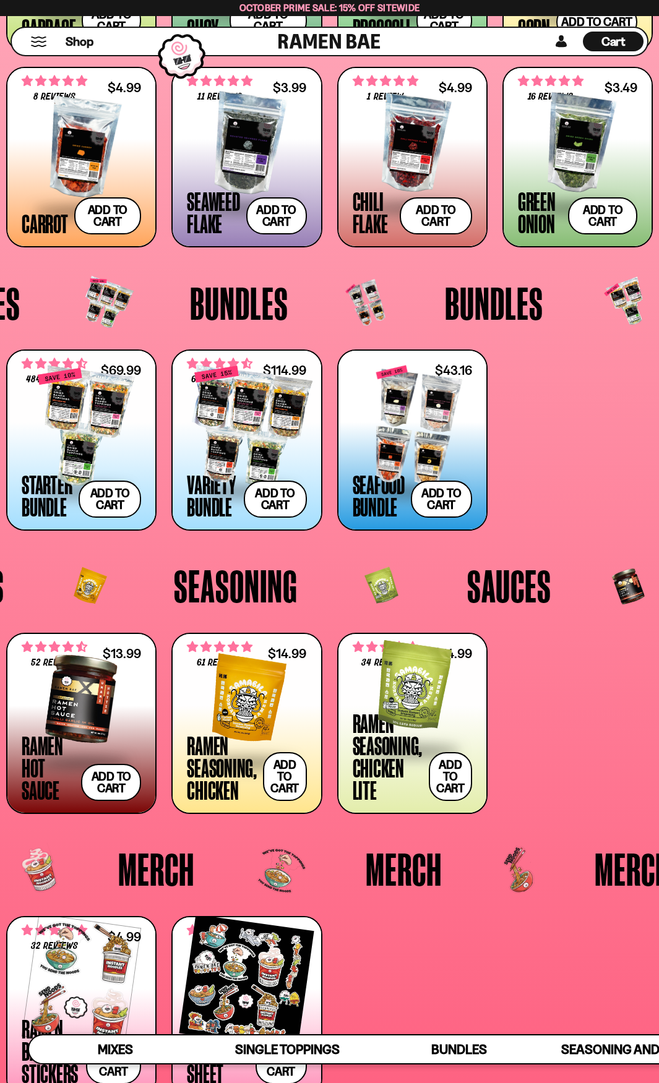
click at [85, 677] on div at bounding box center [81, 699] width 119 height 124
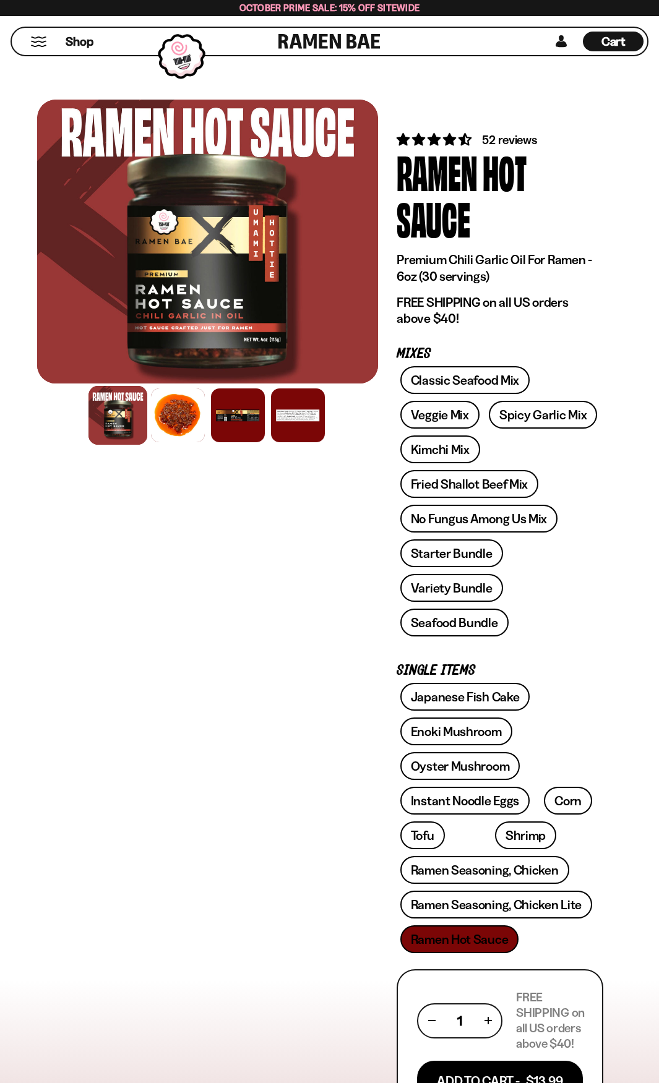
scroll to position [3784, 0]
